Goal: Information Seeking & Learning: Learn about a topic

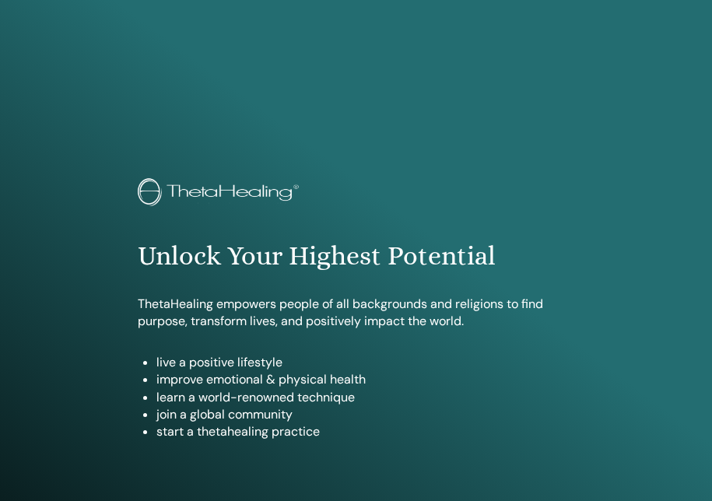
scroll to position [841, 0]
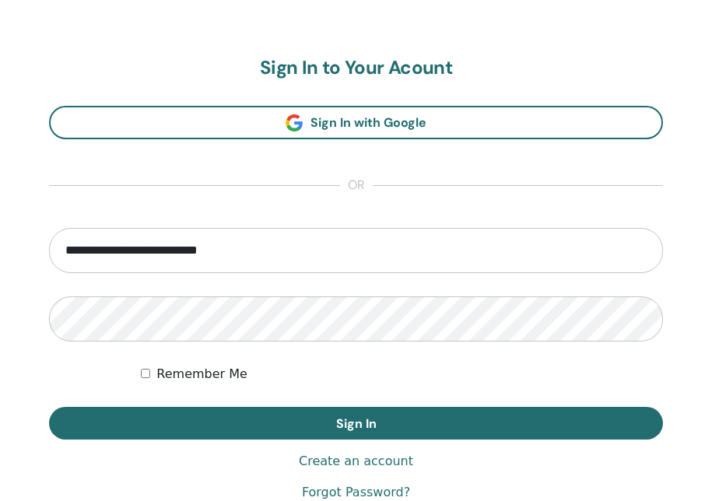
type input "**********"
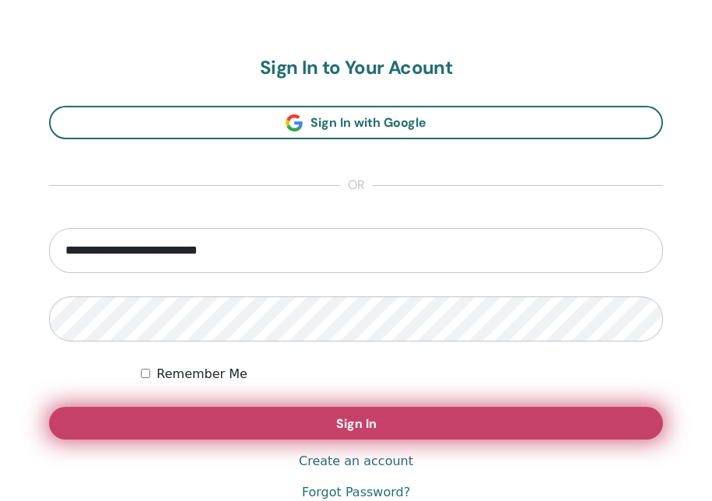
click at [288, 424] on button "Sign In" at bounding box center [356, 423] width 614 height 33
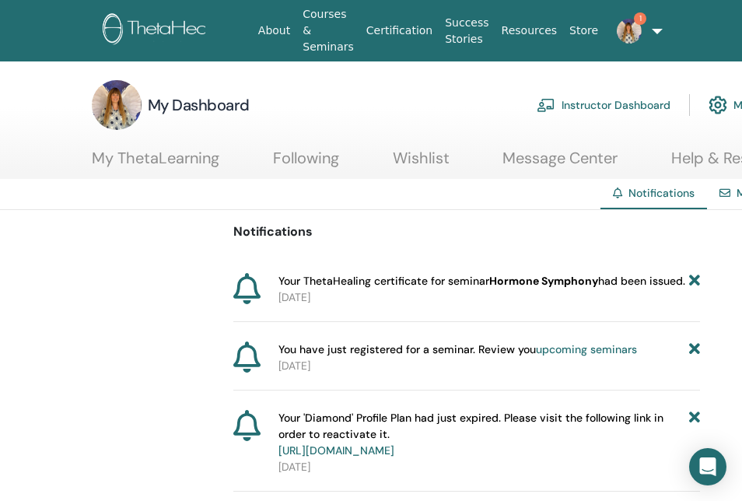
click at [0, 224] on html "About Courses & Seminars Certification Success Stories Resources Store 1 EB Eli…" at bounding box center [371, 250] width 742 height 501
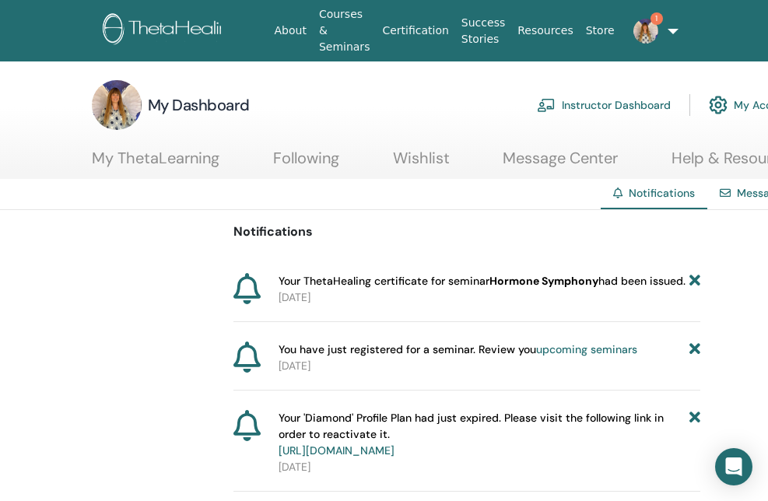
click at [691, 280] on icon at bounding box center [694, 281] width 11 height 16
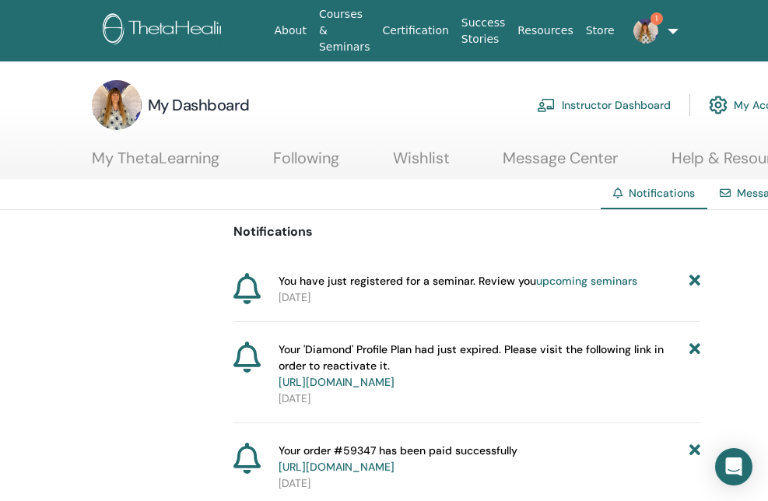
click at [694, 279] on icon at bounding box center [694, 281] width 11 height 16
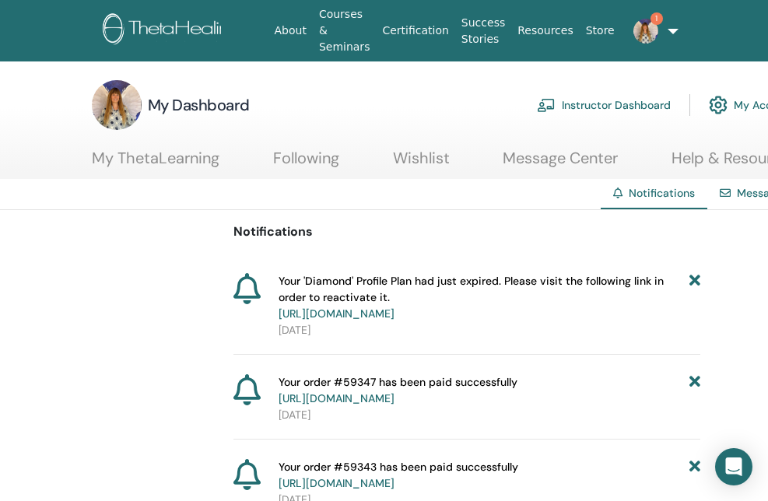
click at [194, 159] on link "My ThetaLearning" at bounding box center [156, 164] width 128 height 30
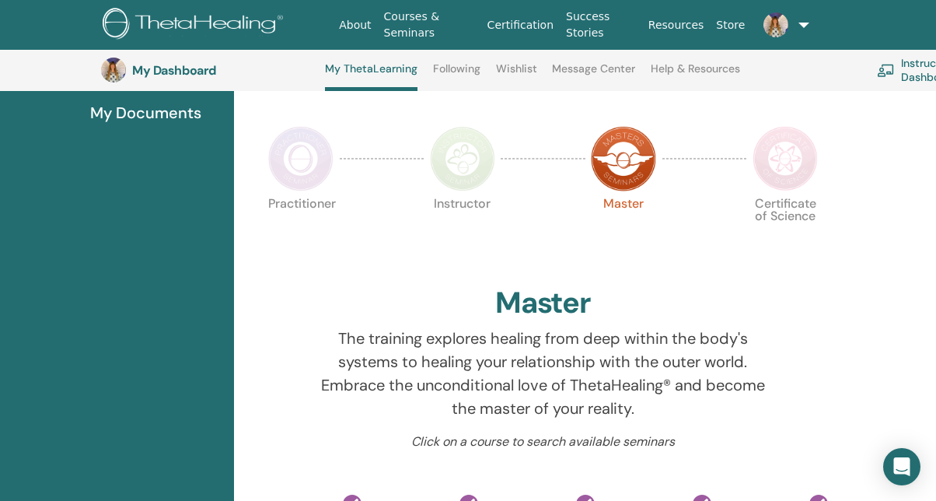
scroll to position [316, 0]
click at [767, 152] on img at bounding box center [785, 157] width 65 height 65
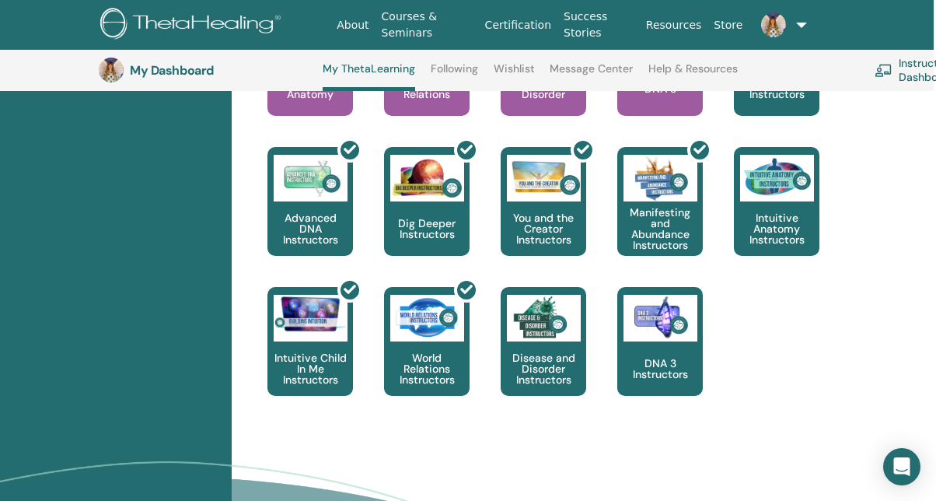
scroll to position [927, 2]
